Goal: Find specific page/section: Find specific page/section

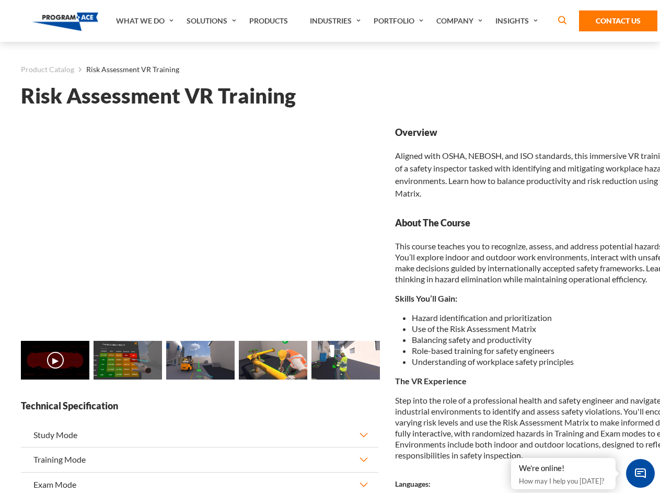
click at [213, 21] on link "Solutions" at bounding box center [212, 21] width 63 height 42
click at [0, 0] on div "AI & Computer Vision Solutions Computer Vision Quality Control AI tools for fas…" at bounding box center [0, 0] width 0 height 0
click at [0, 0] on div "AI & Computer Vision Solutions Virtual Training Solutions Virtual Tour Solution…" at bounding box center [0, 0] width 0 height 0
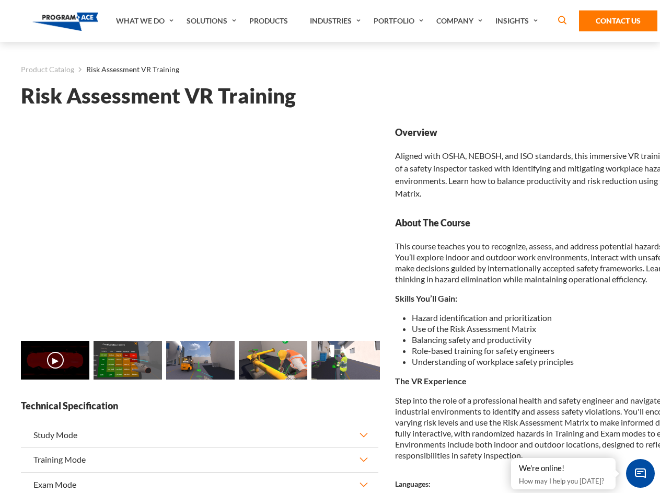
click at [0, 0] on div "AI & Computer Vision Solutions Virtual Training Solutions Virtual Tour Solution…" at bounding box center [0, 0] width 0 height 0
click at [0, 0] on div "AI & Computer Vision Solutions Computer Vision Quality Control AI tools for fas…" at bounding box center [0, 0] width 0 height 0
